Goal: Information Seeking & Learning: Learn about a topic

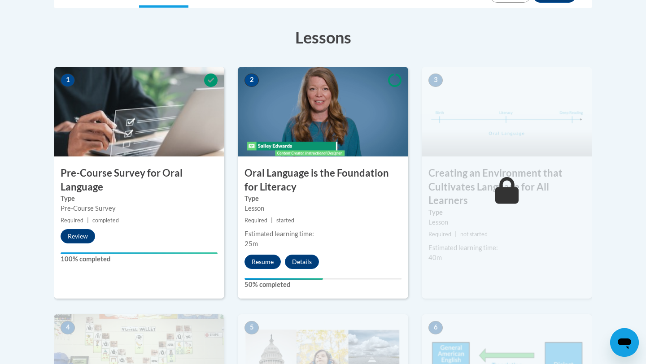
click at [621, 9] on div at bounding box center [323, 182] width 646 height 364
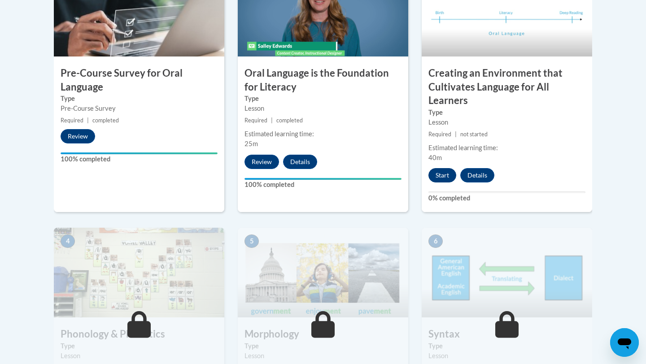
scroll to position [311, 0]
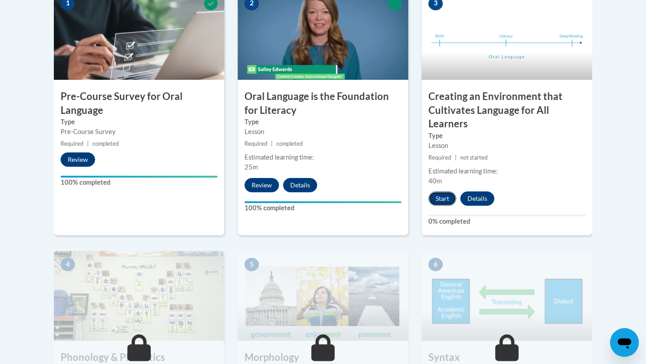
click at [441, 201] on button "Start" at bounding box center [442, 198] width 28 height 14
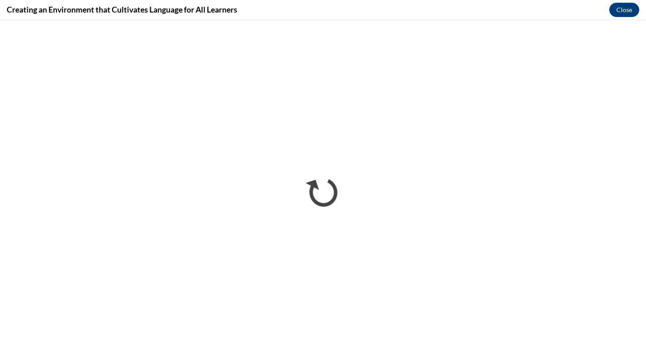
scroll to position [0, 0]
